Goal: Task Accomplishment & Management: Use online tool/utility

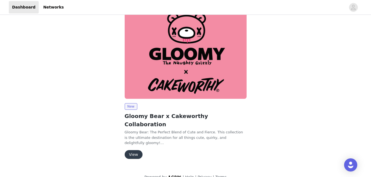
scroll to position [55, 0]
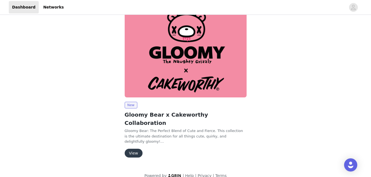
click at [127, 149] on button "View" at bounding box center [134, 153] width 18 height 9
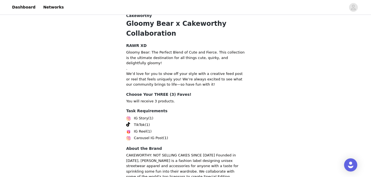
scroll to position [162, 0]
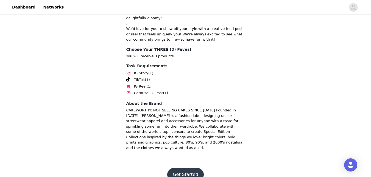
click at [183, 168] on button "Get Started" at bounding box center [185, 174] width 36 height 13
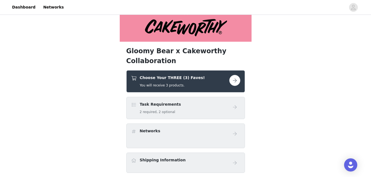
scroll to position [132, 0]
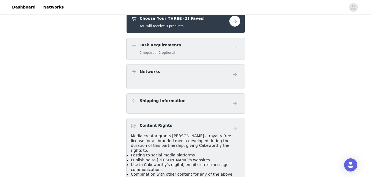
click at [234, 26] on button "button" at bounding box center [234, 21] width 11 height 11
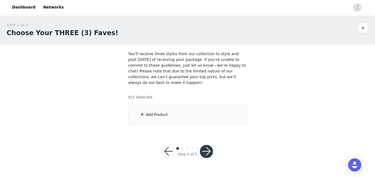
click at [152, 112] on div "Add Product" at bounding box center [157, 114] width 22 height 5
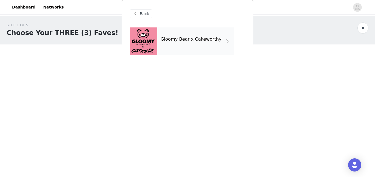
click at [211, 28] on div "Gloomy Bear x Cakeworthy" at bounding box center [195, 40] width 76 height 27
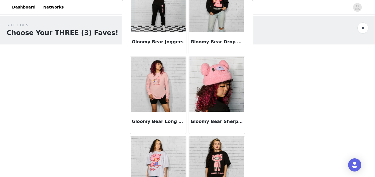
scroll to position [210, 0]
click at [233, 81] on img at bounding box center [216, 84] width 55 height 55
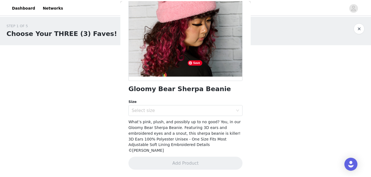
scroll to position [64, 0]
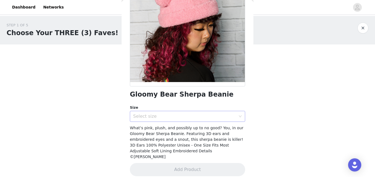
click at [206, 114] on div "Select size" at bounding box center [184, 116] width 103 height 5
click at [198, 124] on li "OS" at bounding box center [185, 128] width 111 height 9
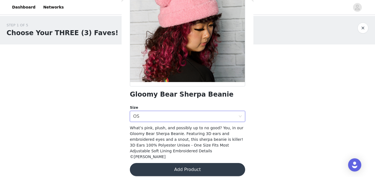
click at [189, 168] on button "Add Product" at bounding box center [187, 169] width 115 height 13
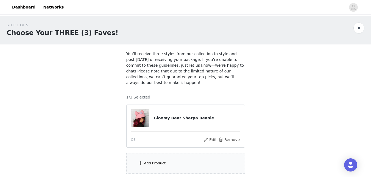
click at [169, 156] on div "Add Product" at bounding box center [185, 163] width 119 height 21
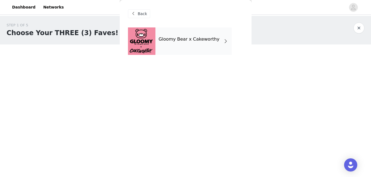
click at [221, 26] on div "Back" at bounding box center [185, 13] width 115 height 27
click at [218, 38] on div "Gloomy Bear x Cakeworthy" at bounding box center [193, 40] width 76 height 27
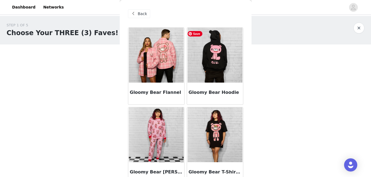
click at [218, 38] on img at bounding box center [214, 55] width 55 height 55
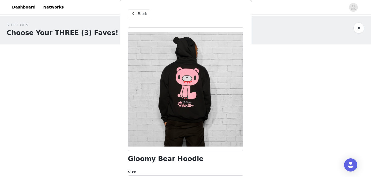
click at [142, 13] on span "Back" at bounding box center [142, 14] width 9 height 6
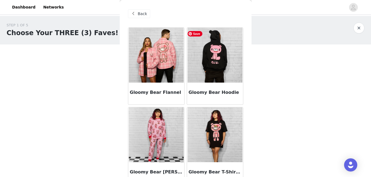
click at [208, 75] on img at bounding box center [214, 55] width 55 height 55
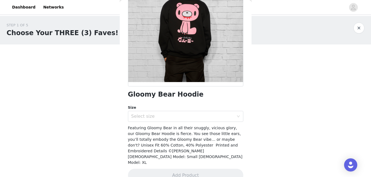
scroll to position [14, 0]
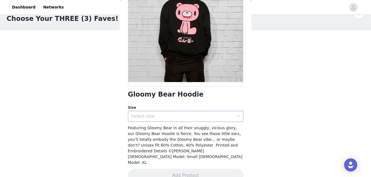
click at [208, 116] on div "Select size" at bounding box center [182, 116] width 103 height 5
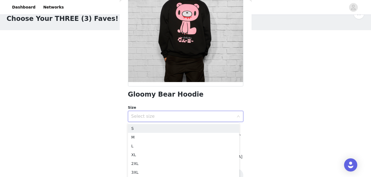
scroll to position [37, 0]
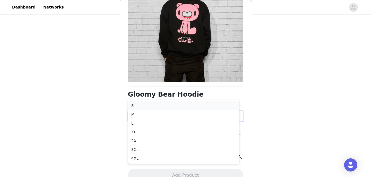
click at [221, 102] on li "S" at bounding box center [183, 105] width 111 height 9
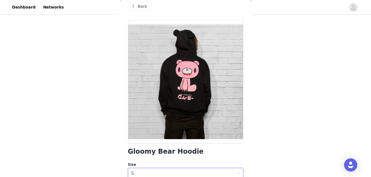
scroll to position [8, 0]
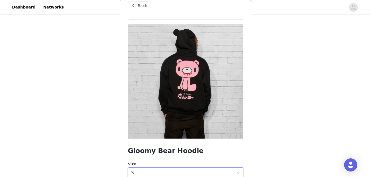
click at [224, 97] on div at bounding box center [185, 80] width 115 height 123
click at [141, 13] on div "Back" at bounding box center [185, 5] width 115 height 27
click at [147, 5] on div "Back" at bounding box center [139, 5] width 22 height 9
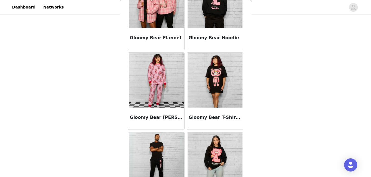
scroll to position [55, 0]
click at [197, 145] on img at bounding box center [214, 159] width 55 height 55
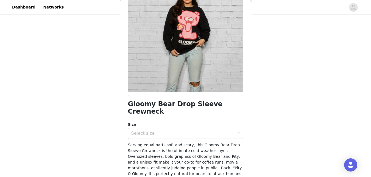
scroll to position [0, 0]
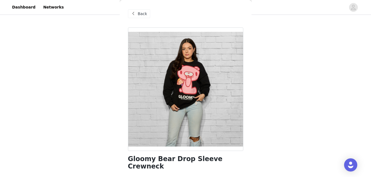
click at [143, 13] on span "Back" at bounding box center [142, 14] width 9 height 6
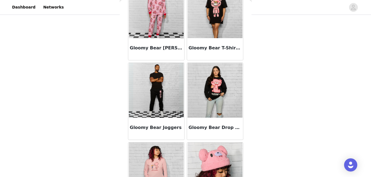
scroll to position [145, 0]
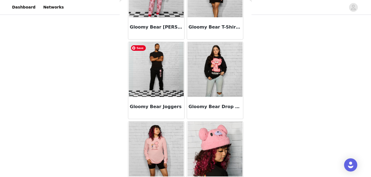
click at [172, 73] on img at bounding box center [156, 69] width 55 height 55
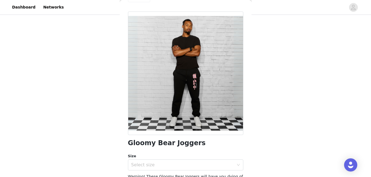
scroll to position [1, 0]
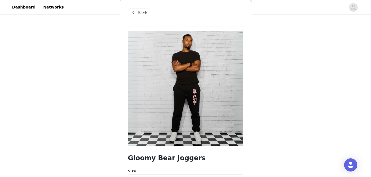
click at [139, 13] on span "Back" at bounding box center [142, 13] width 9 height 6
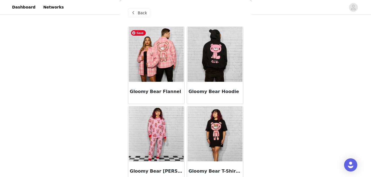
click at [150, 47] on img at bounding box center [156, 54] width 55 height 55
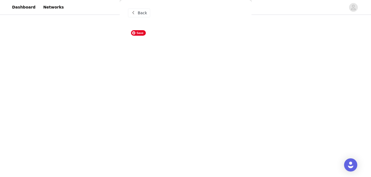
scroll to position [0, 0]
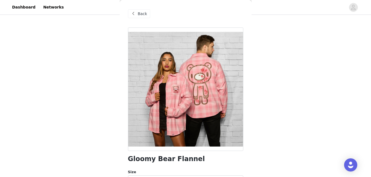
click at [144, 14] on span "Back" at bounding box center [142, 14] width 9 height 6
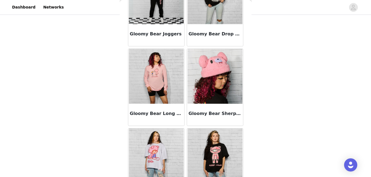
scroll to position [327, 0]
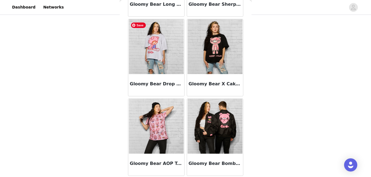
click at [154, 52] on img at bounding box center [156, 46] width 55 height 55
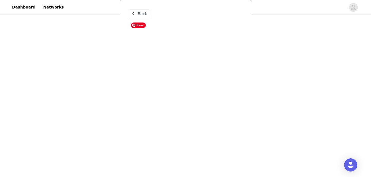
scroll to position [0, 0]
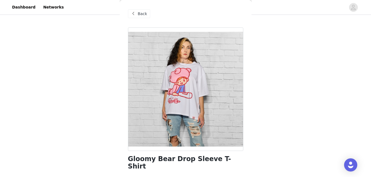
click at [138, 13] on span "Back" at bounding box center [142, 14] width 9 height 6
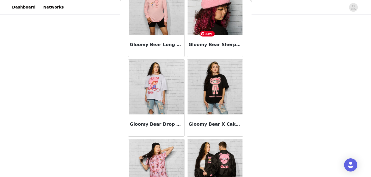
scroll to position [327, 0]
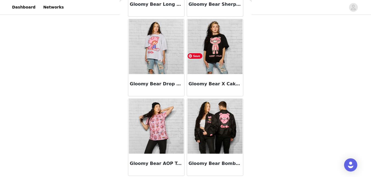
click at [216, 33] on img at bounding box center [214, 46] width 55 height 55
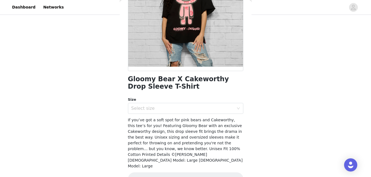
scroll to position [83, 0]
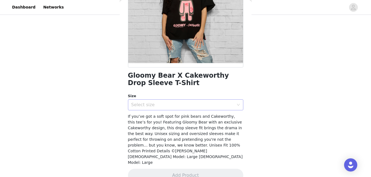
click at [209, 103] on div "Select size" at bounding box center [182, 104] width 103 height 5
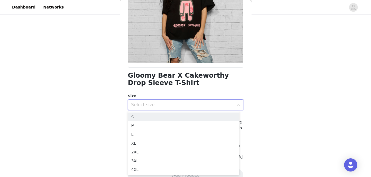
click at [209, 103] on div "Select size" at bounding box center [182, 104] width 103 height 5
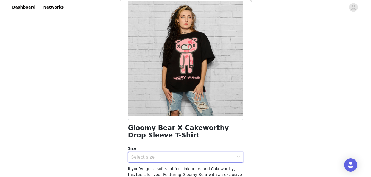
scroll to position [0, 0]
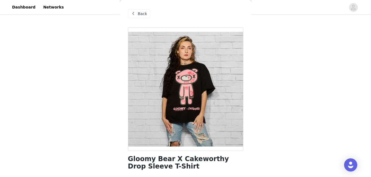
click at [143, 13] on span "Back" at bounding box center [142, 14] width 9 height 6
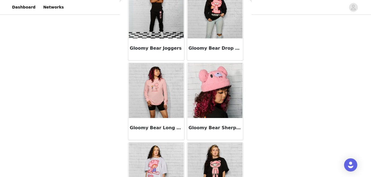
scroll to position [37, 0]
